Goal: Task Accomplishment & Management: Manage account settings

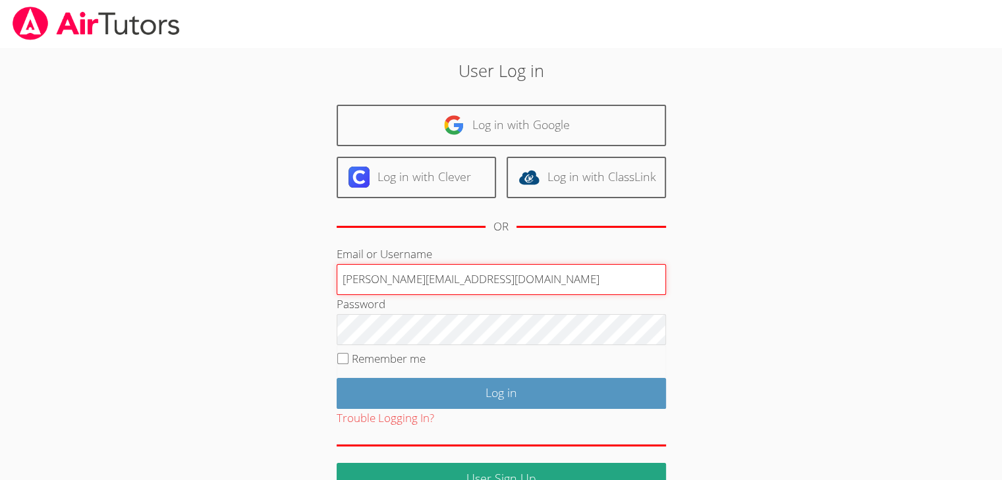
type input "[PERSON_NAME][EMAIL_ADDRESS][DOMAIN_NAME]"
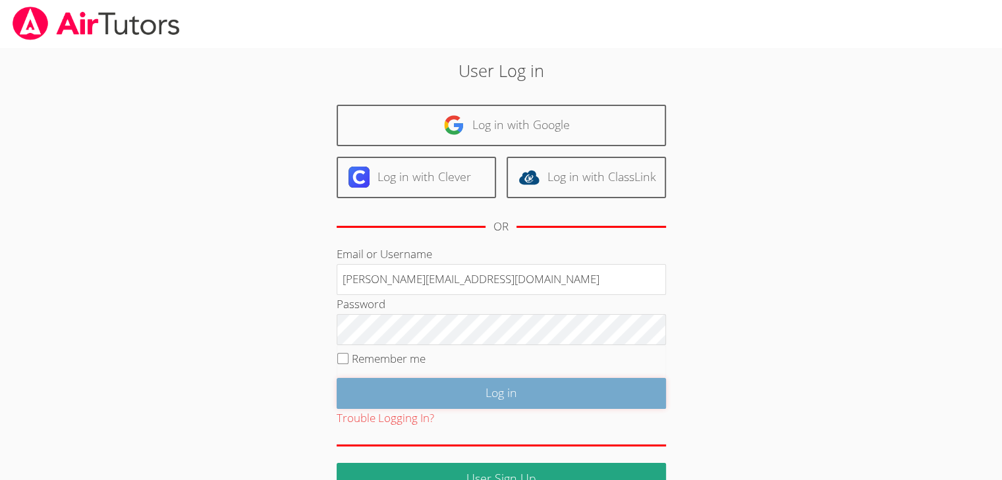
click at [387, 394] on input "Log in" at bounding box center [500, 393] width 329 height 31
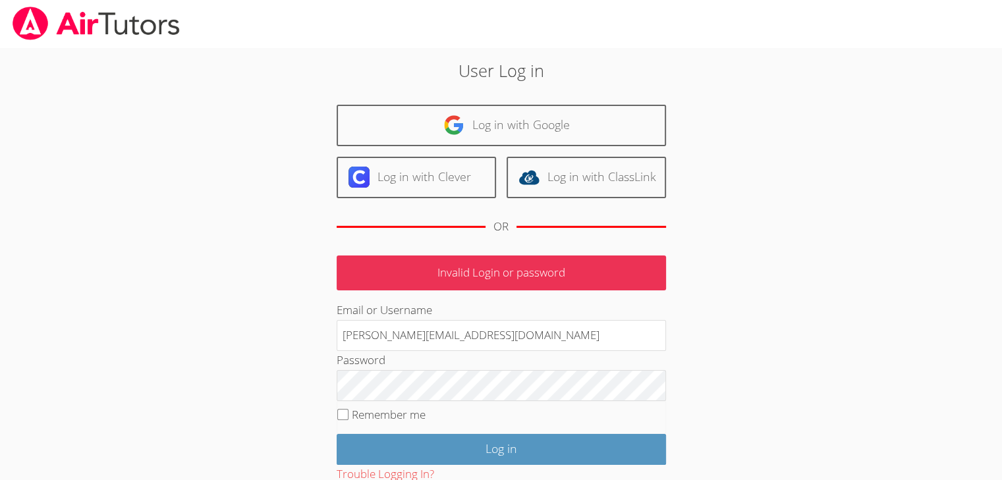
click at [416, 367] on div "Password" at bounding box center [500, 376] width 329 height 50
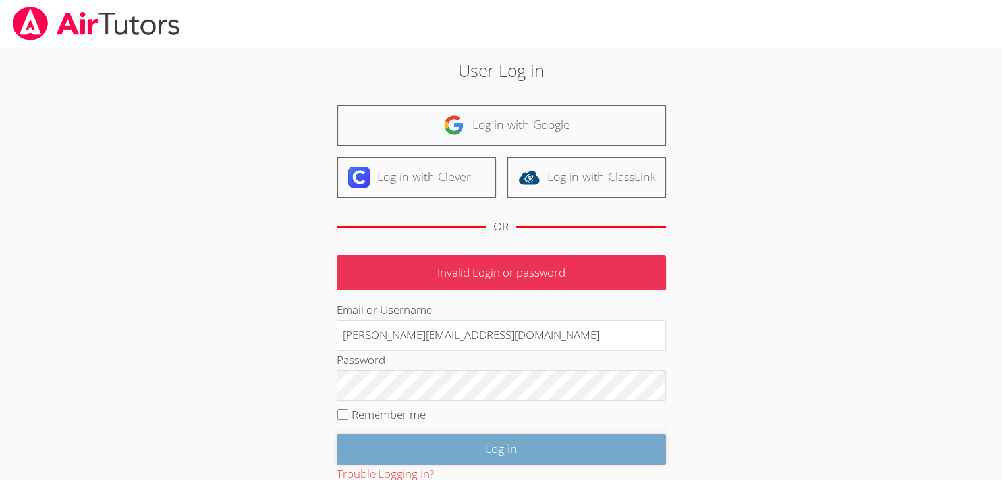
click at [432, 444] on input "Log in" at bounding box center [500, 449] width 329 height 31
